Goal: Task Accomplishment & Management: Manage account settings

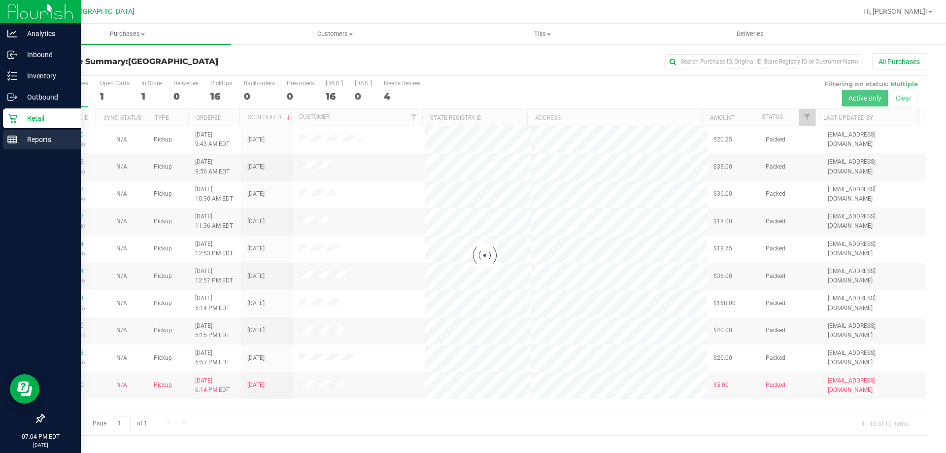
click at [57, 139] on p "Reports" at bounding box center [46, 140] width 59 height 12
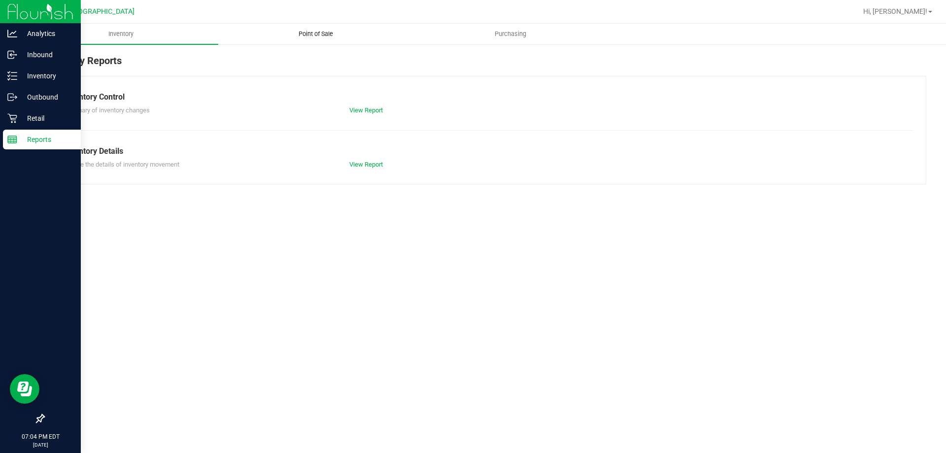
click at [325, 36] on span "Point of Sale" at bounding box center [315, 34] width 61 height 9
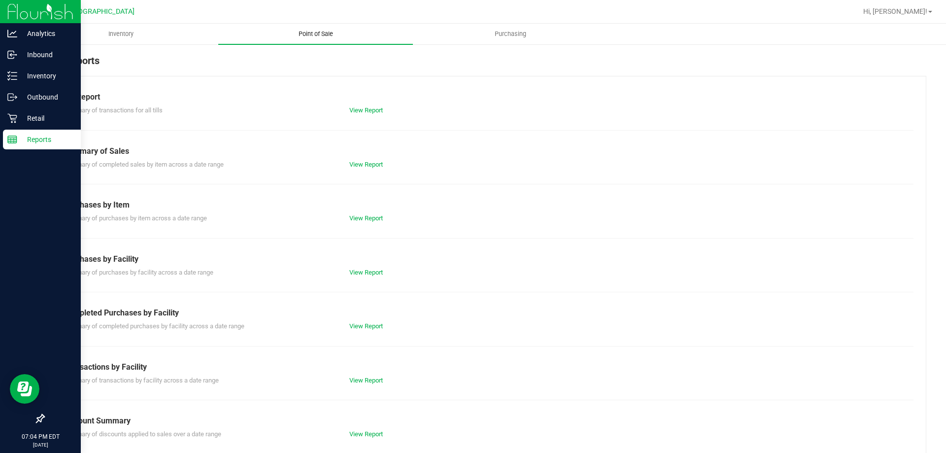
click at [379, 107] on link "View Report" at bounding box center [366, 109] width 34 height 7
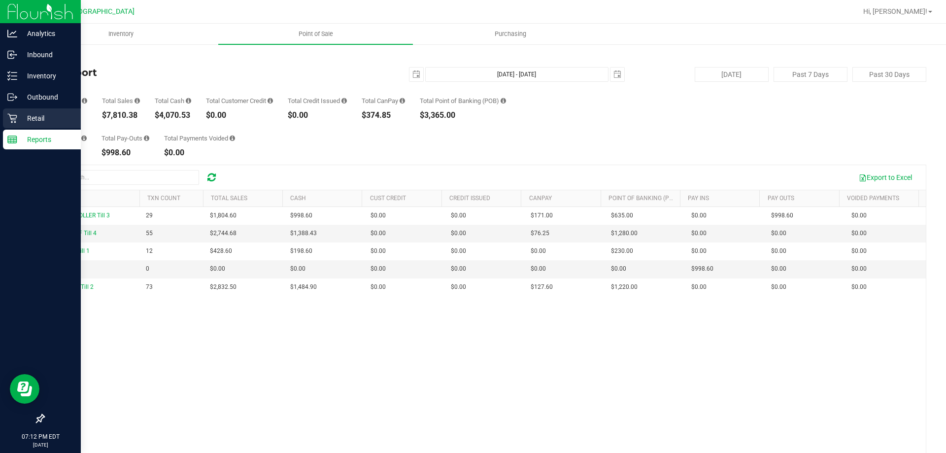
click at [59, 119] on p "Retail" at bounding box center [46, 118] width 59 height 12
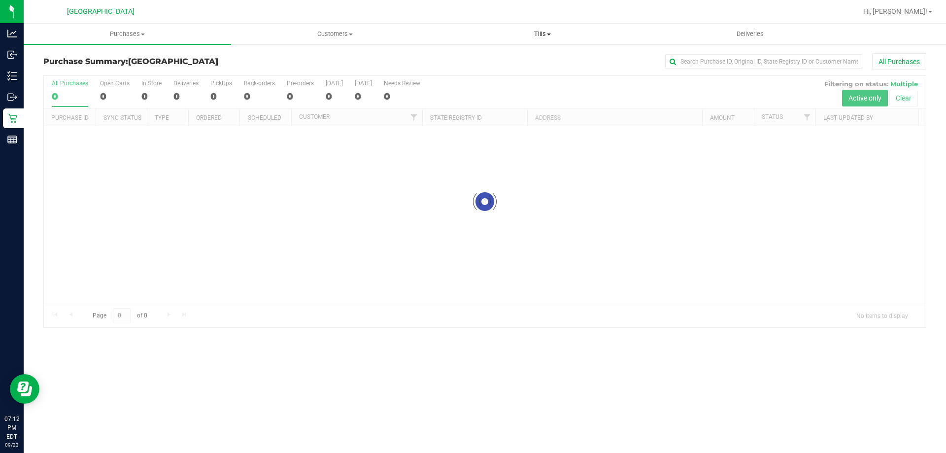
click at [544, 27] on uib-tab-heading "Tills Manage tills Reconcile e-payments" at bounding box center [542, 34] width 207 height 20
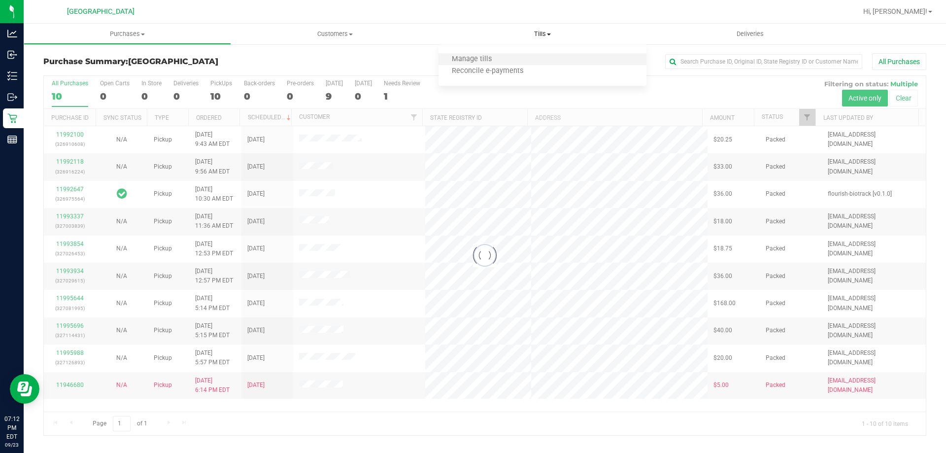
click at [530, 57] on li "Manage tills" at bounding box center [543, 60] width 208 height 12
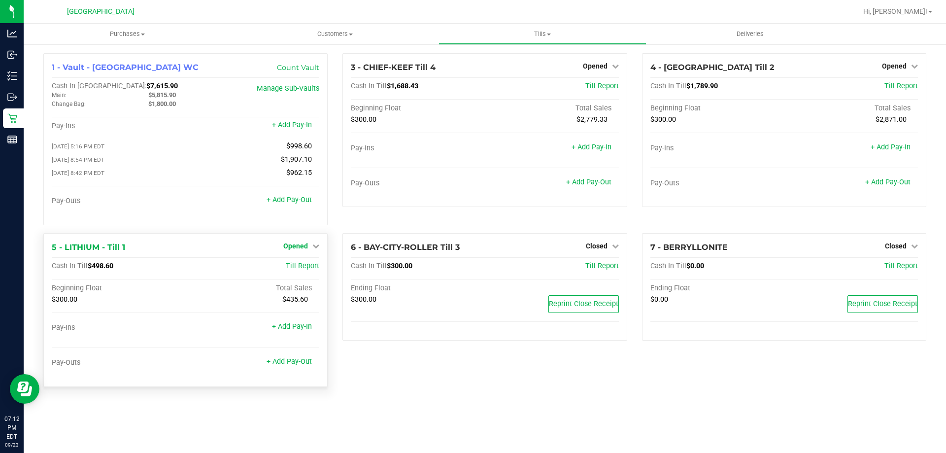
click at [306, 247] on span "Opened" at bounding box center [295, 246] width 25 height 8
click at [304, 270] on link "Close Till" at bounding box center [297, 266] width 27 height 8
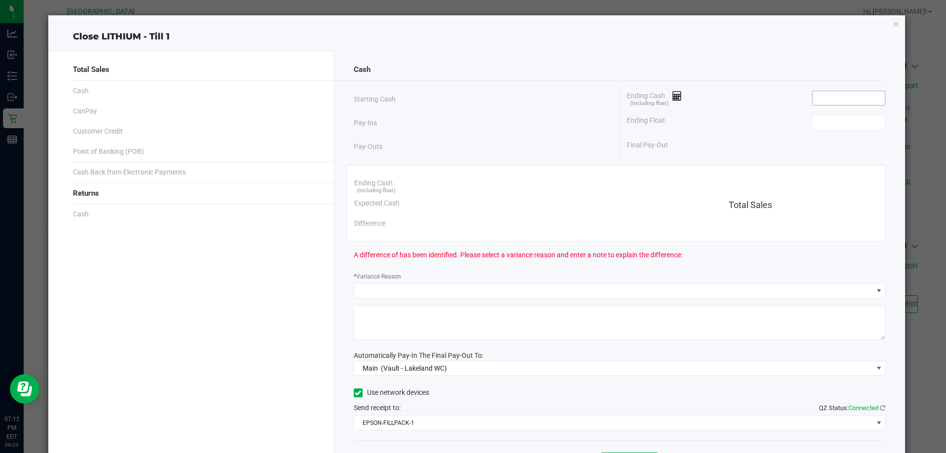
click at [820, 99] on input at bounding box center [849, 98] width 72 height 14
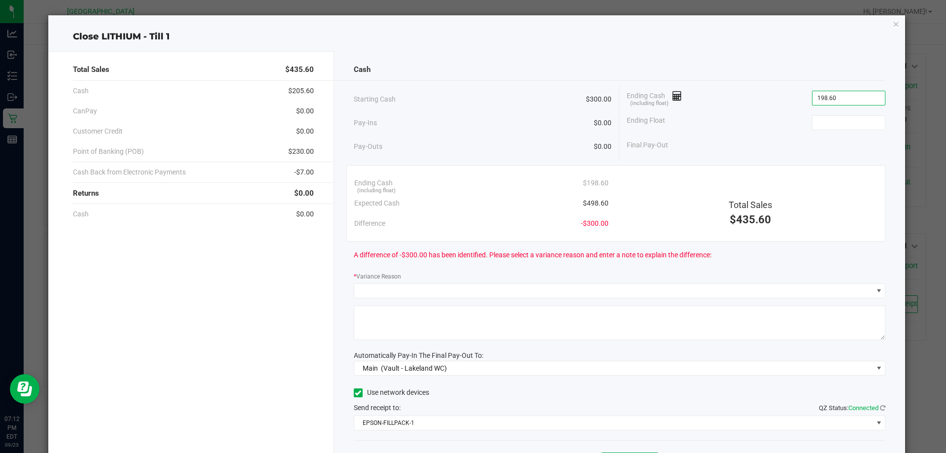
type input "$198.60"
type input "$300.00"
click at [820, 108] on div "Ending Cash (including float) $198.60" at bounding box center [756, 98] width 259 height 25
click at [819, 101] on input "198.6" at bounding box center [849, 98] width 72 height 14
click at [814, 98] on input "198.6" at bounding box center [849, 98] width 72 height 14
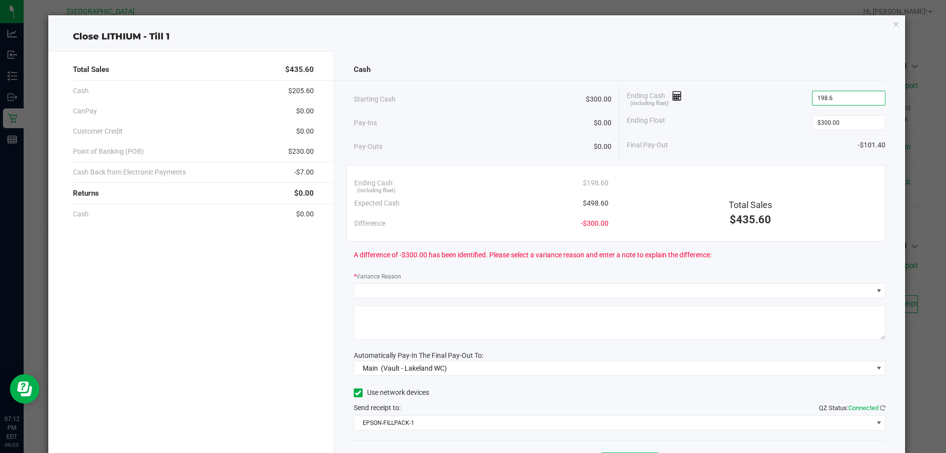
click at [814, 97] on input "198.6" at bounding box center [849, 98] width 72 height 14
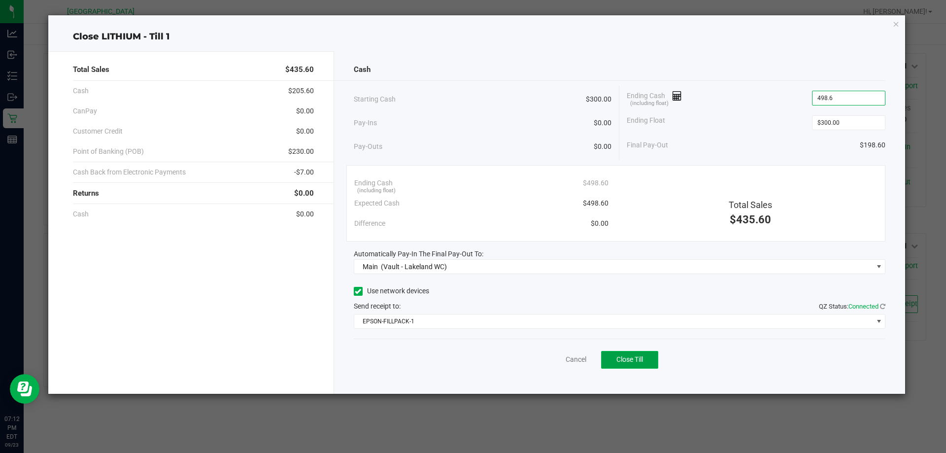
type input "$498.60"
click at [626, 356] on span "Close Till" at bounding box center [630, 359] width 27 height 8
click at [547, 355] on link "Dismiss" at bounding box center [555, 359] width 24 height 10
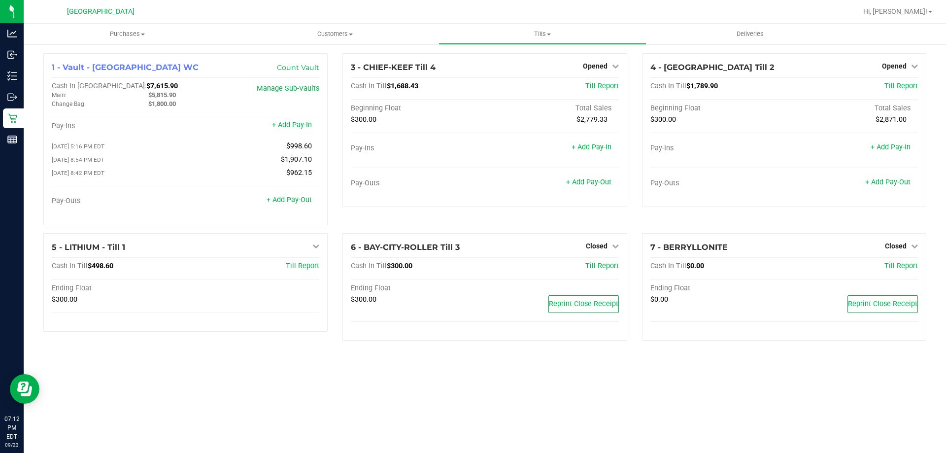
click at [552, 32] on span "Tills" at bounding box center [542, 34] width 207 height 9
click at [513, 72] on span "Reconcile e-payments" at bounding box center [488, 71] width 98 height 8
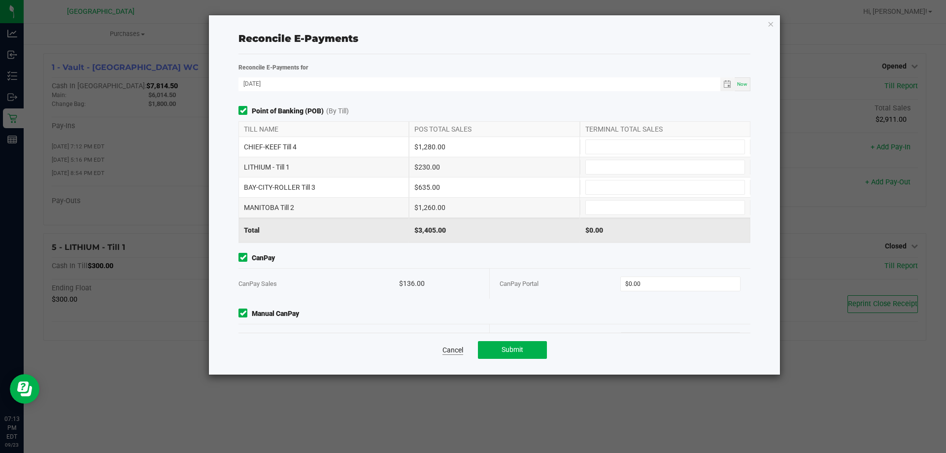
click at [457, 354] on link "Cancel" at bounding box center [453, 350] width 21 height 10
